Goal: Check status: Check status

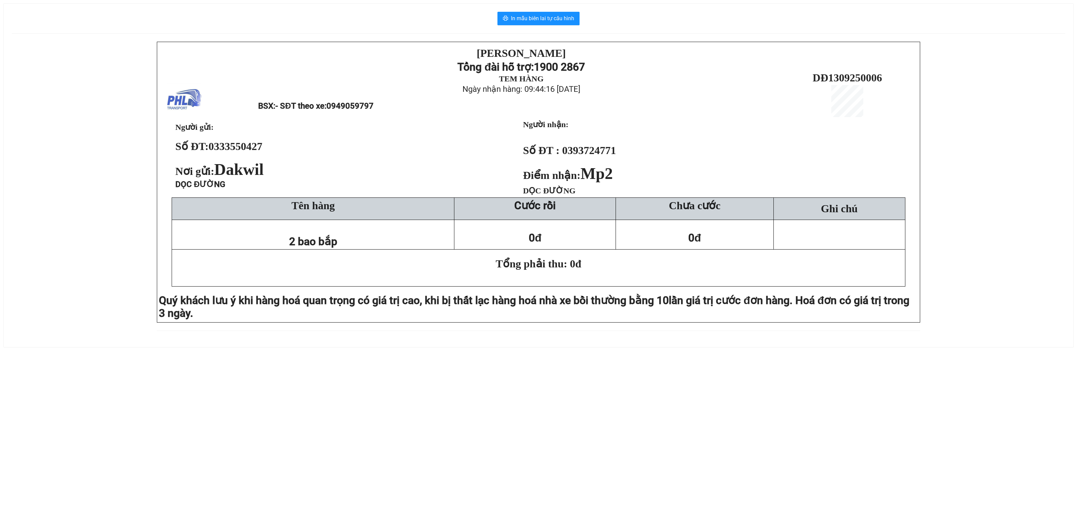
drag, startPoint x: 21, startPoint y: 172, endPoint x: 316, endPoint y: 5, distance: 338.8
click at [29, 166] on div "[PERSON_NAME][DEMOGRAPHIC_DATA] Tổng đài hỗ trợ: 1900 2867 TEM HÀNG Ngày nhận h…" at bounding box center [539, 191] width 1054 height 298
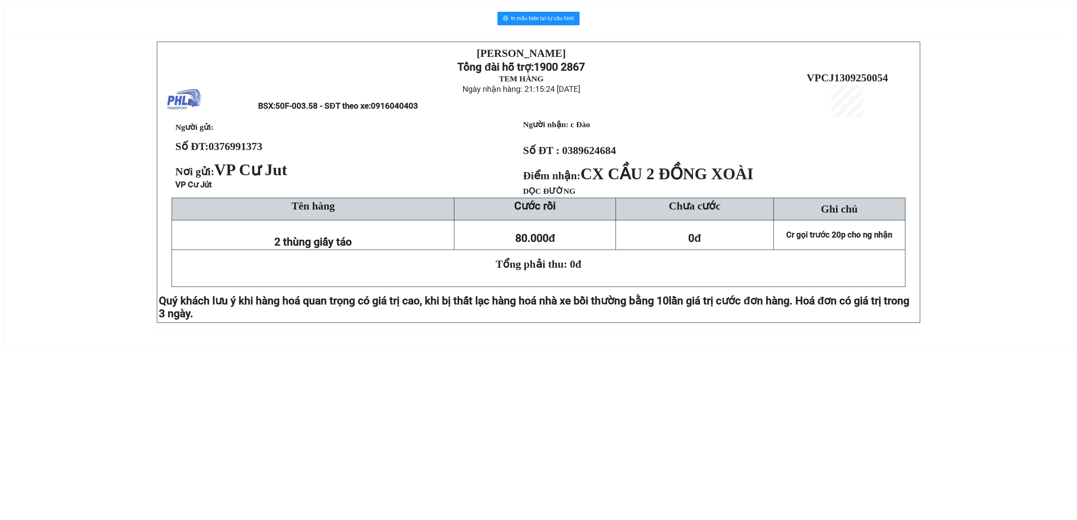
click at [77, 281] on div "PHƯƠNG HỒNG LINH Tổng đài hỗ trợ: 1900 2867 TEM HÀNG Ngày nhận hàng: 21:15:24 -…" at bounding box center [539, 191] width 1054 height 298
click at [33, 303] on div "PHƯƠNG HỒNG LINH Tổng đài hỗ trợ: 1900 2867 TEM HÀNG Ngày nhận hàng: 21:15:24 -…" at bounding box center [539, 191] width 1054 height 298
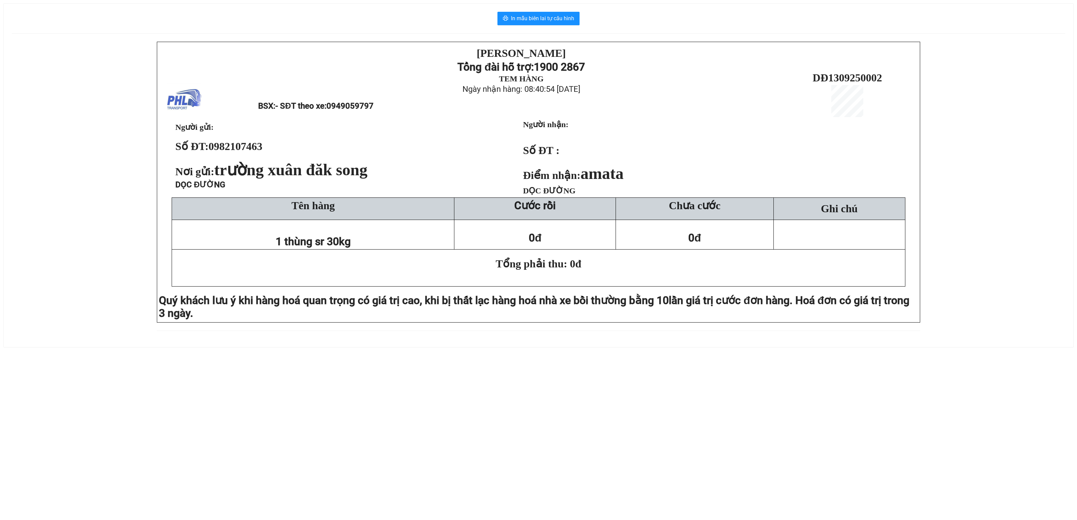
drag, startPoint x: 67, startPoint y: 238, endPoint x: 347, endPoint y: 14, distance: 358.7
click at [72, 235] on div "PHƯƠNG HỒNG LINH Tổng đài hỗ trợ: 1900 2867 TEM HÀNG Ngày nhận hàng: 08:40:54 -…" at bounding box center [539, 191] width 1054 height 298
drag, startPoint x: 79, startPoint y: 152, endPoint x: 89, endPoint y: 141, distance: 15.3
click at [84, 147] on div "[PERSON_NAME][DEMOGRAPHIC_DATA] Tổng đài hỗ trợ: 1900 2867 TEM HÀNG Ngày nhận h…" at bounding box center [539, 191] width 1054 height 298
